Goal: Check status: Check status

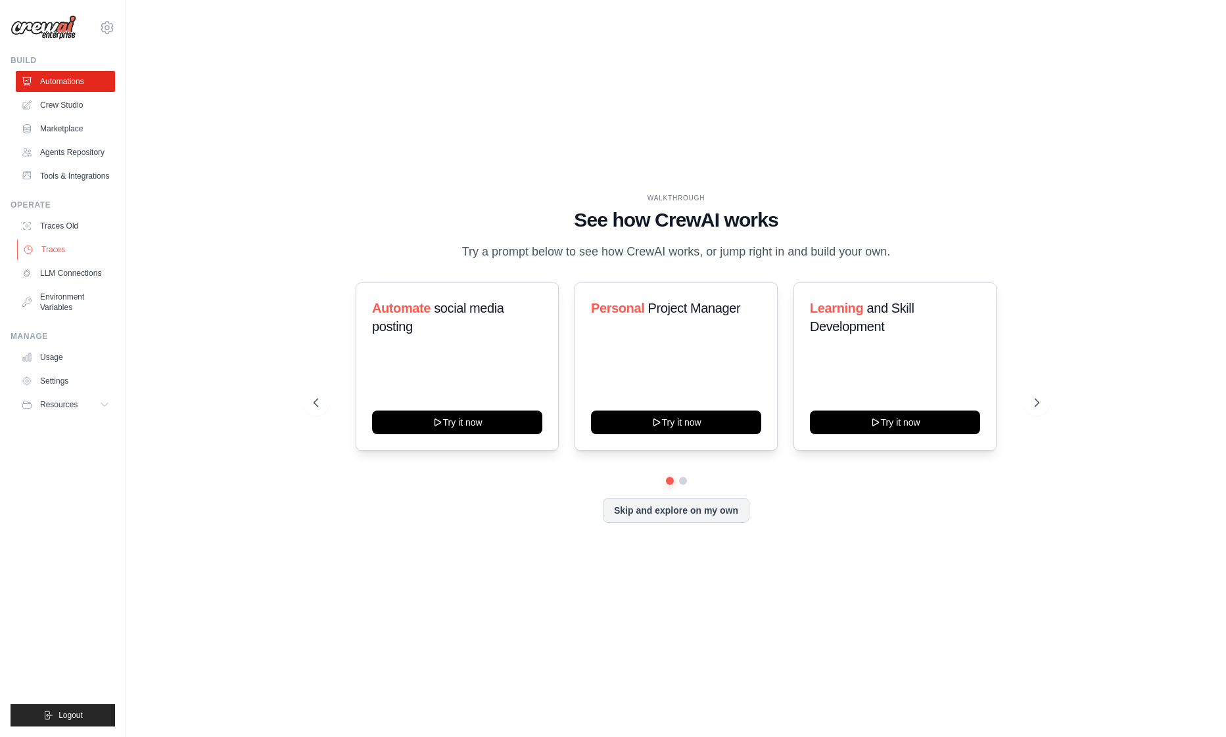
click at [54, 245] on link "Traces" at bounding box center [66, 249] width 99 height 21
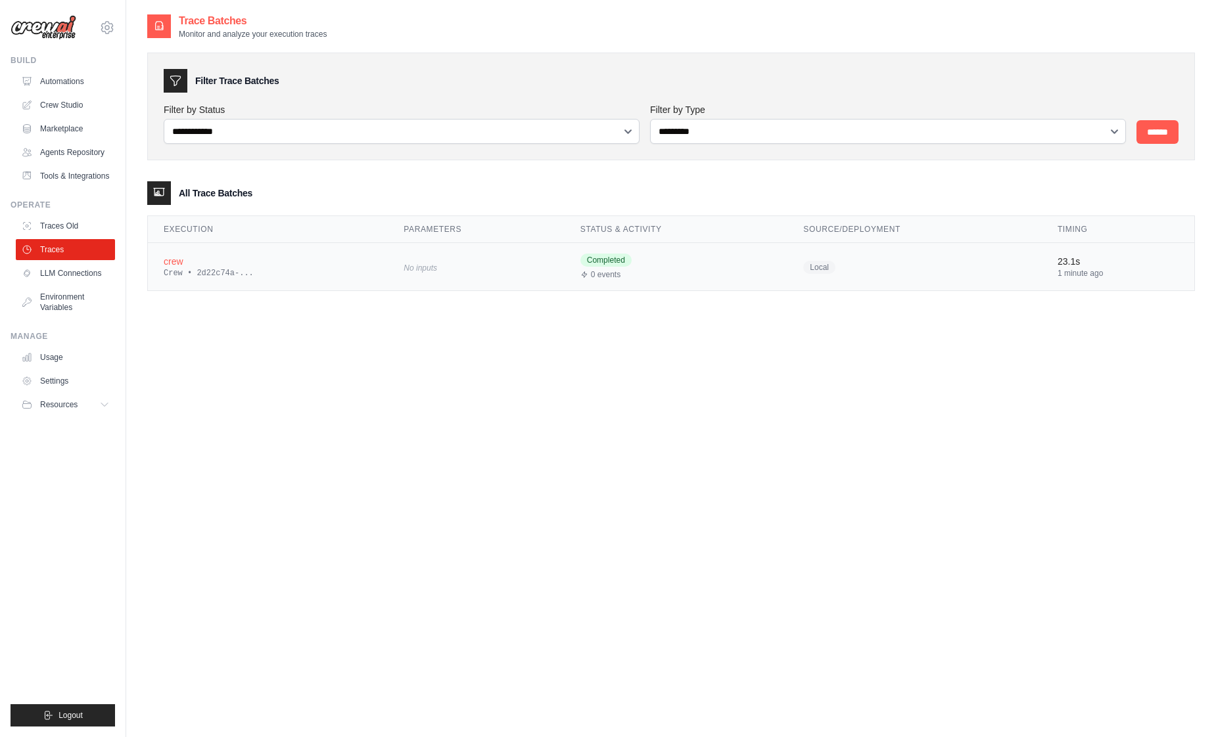
click at [404, 258] on div "No inputs" at bounding box center [476, 267] width 145 height 18
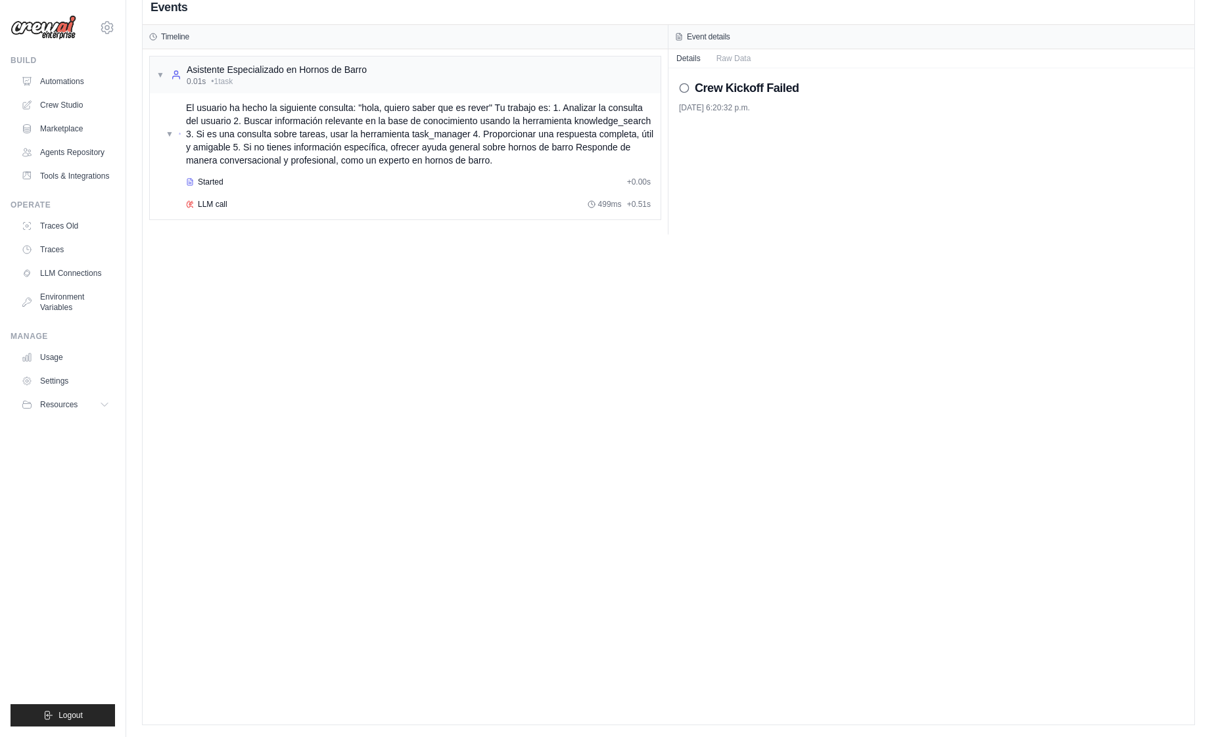
scroll to position [28, 0]
